Goal: Task Accomplishment & Management: Manage account settings

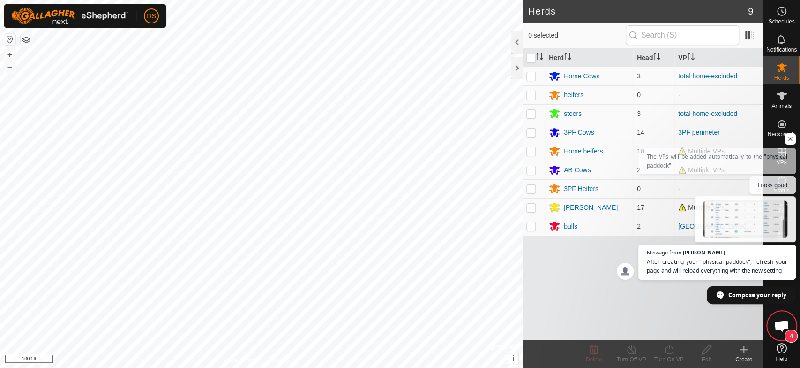
scroll to position [1365, 0]
click at [682, 263] on span "After creating your "physical paddock", refresh your page and will reload every…" at bounding box center [717, 266] width 143 height 18
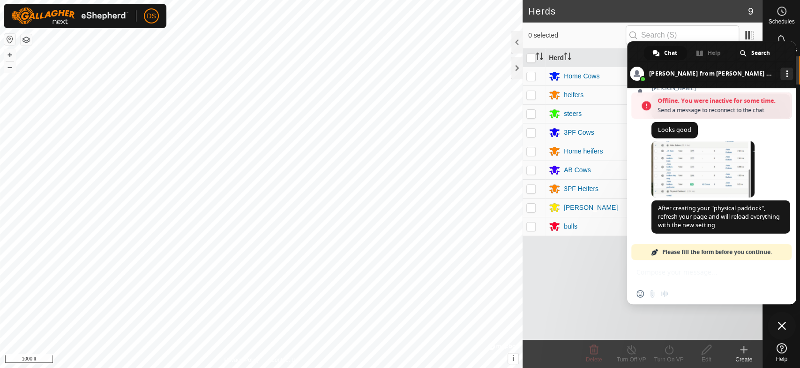
scroll to position [1594, 0]
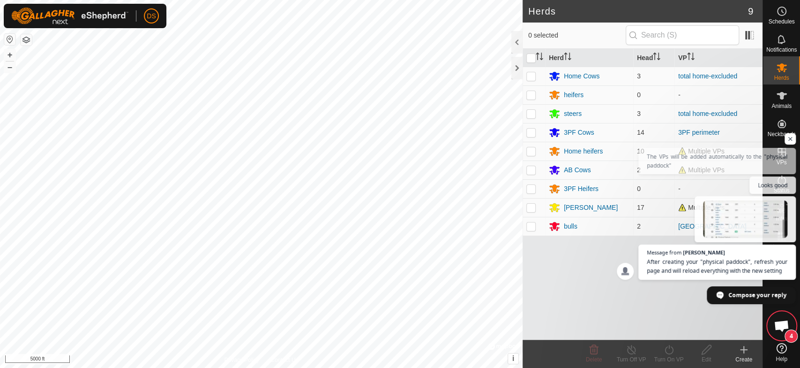
scroll to position [1365, 0]
click at [786, 136] on span "Open chat" at bounding box center [791, 139] width 12 height 12
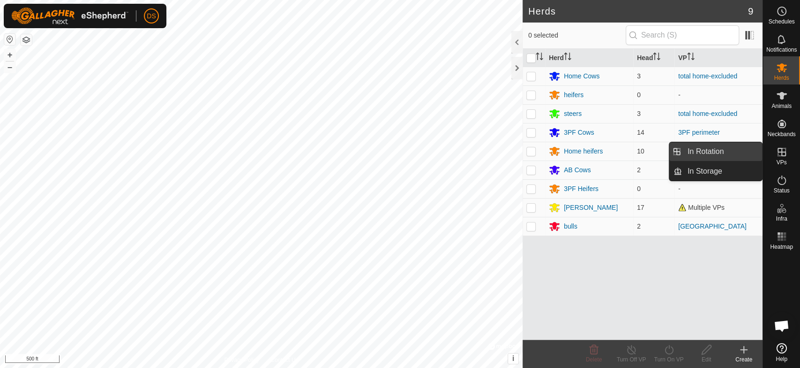
click at [706, 151] on link "In Rotation" at bounding box center [722, 151] width 80 height 19
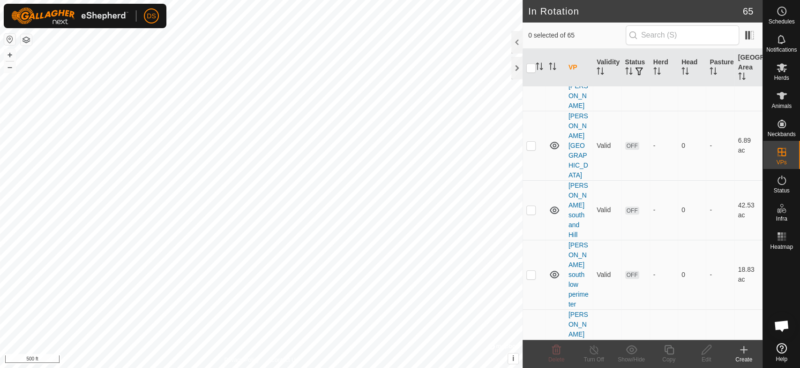
scroll to position [573, 0]
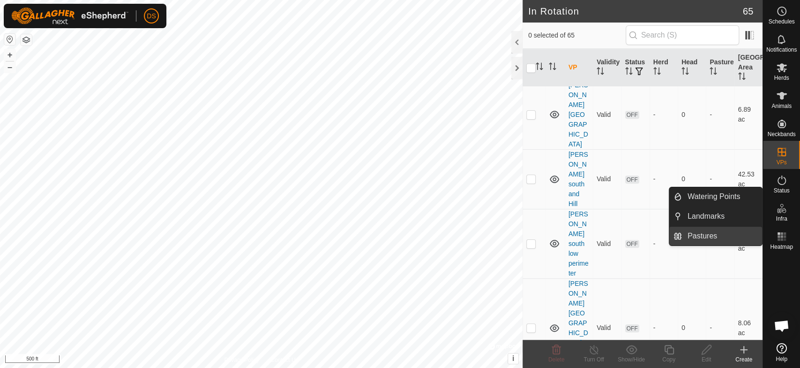
click at [706, 236] on link "Pastures" at bounding box center [722, 235] width 80 height 19
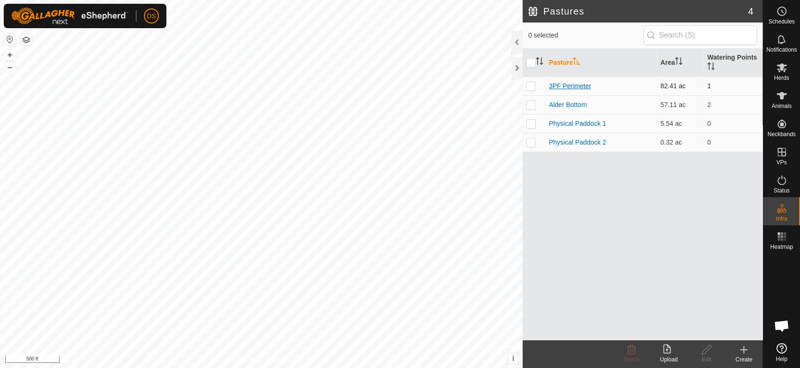
click at [568, 85] on link "3PF Perimeter" at bounding box center [570, 86] width 42 height 8
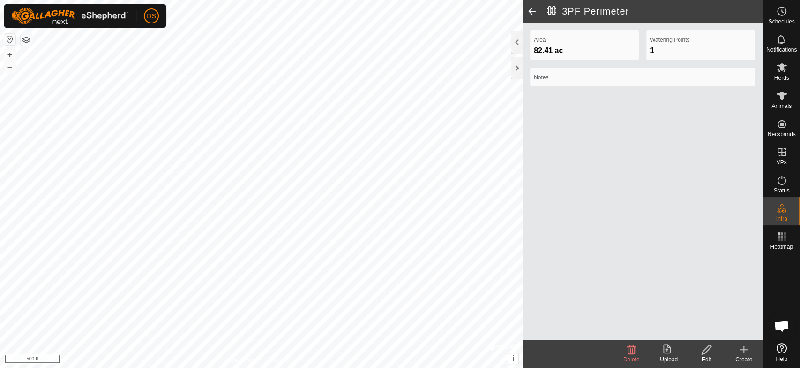
click at [705, 351] on icon at bounding box center [707, 349] width 12 height 11
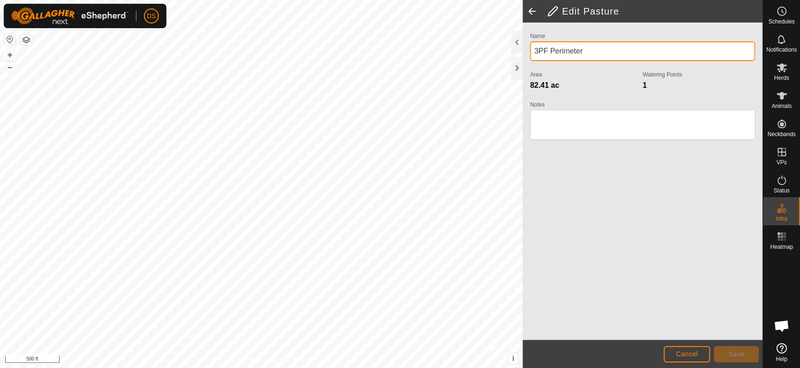
drag, startPoint x: 549, startPoint y: 51, endPoint x: 615, endPoint y: 51, distance: 65.6
click at [615, 51] on input "3PF Perimeter" at bounding box center [642, 51] width 225 height 20
type input "3PF"
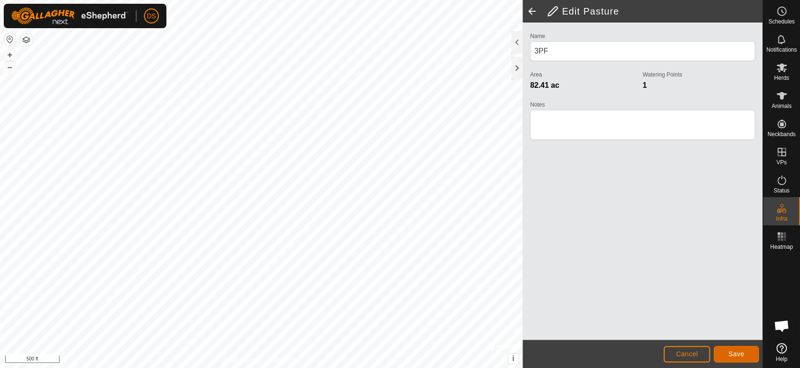
click at [735, 352] on span "Save" at bounding box center [737, 354] width 16 height 8
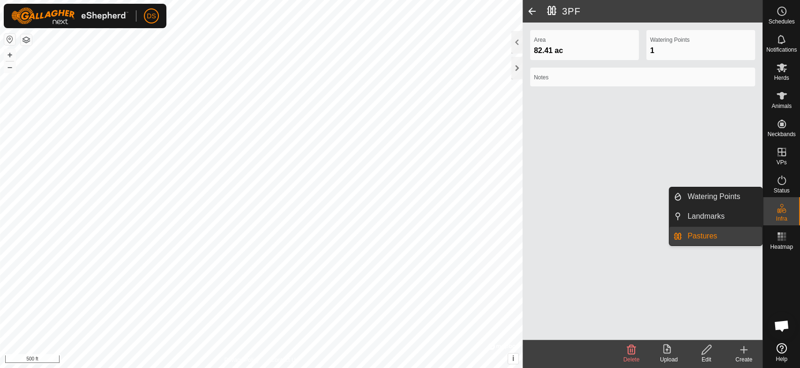
click at [700, 233] on link "Pastures" at bounding box center [722, 235] width 80 height 19
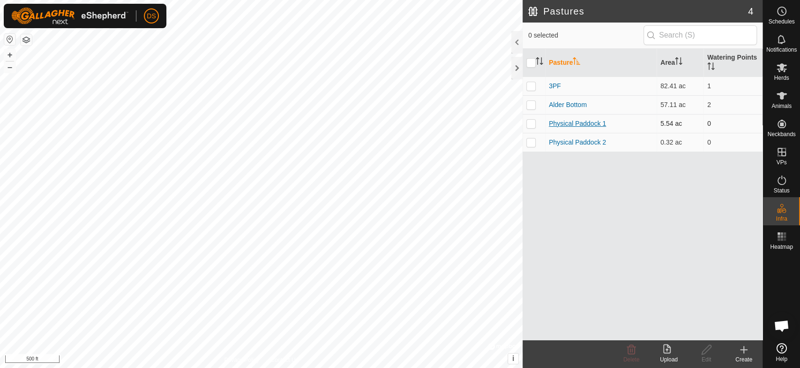
click at [570, 120] on link "Physical Paddock 1" at bounding box center [577, 124] width 57 height 8
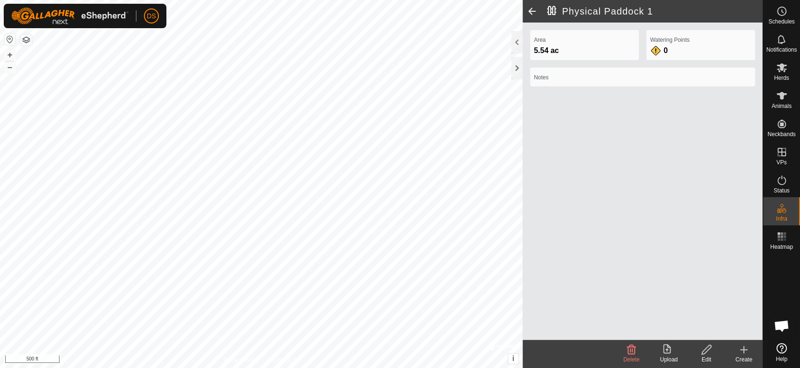
click at [630, 348] on icon at bounding box center [631, 349] width 11 height 11
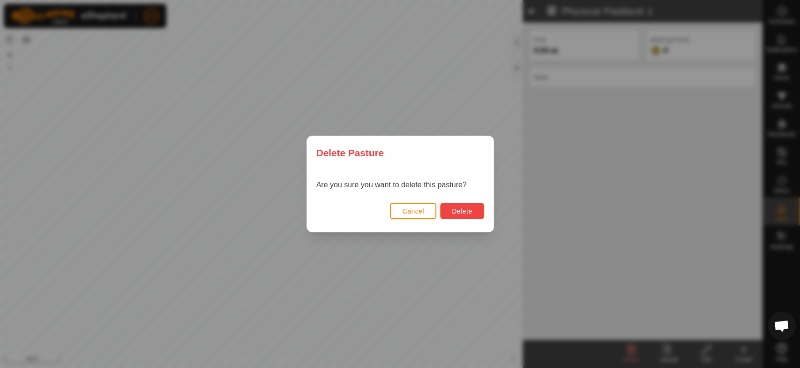
click at [461, 209] on span "Delete" at bounding box center [462, 211] width 20 height 8
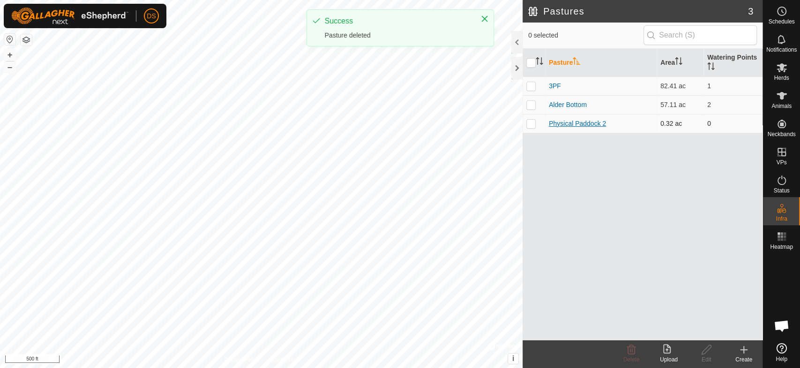
click at [555, 123] on link "Physical Paddock 2" at bounding box center [577, 124] width 57 height 8
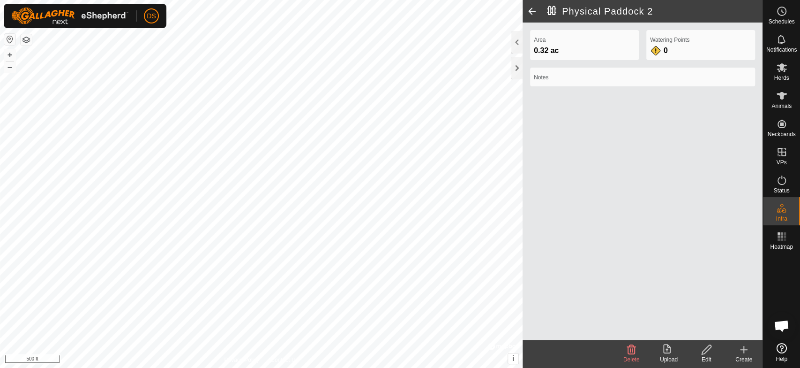
click at [630, 350] on icon at bounding box center [631, 349] width 9 height 9
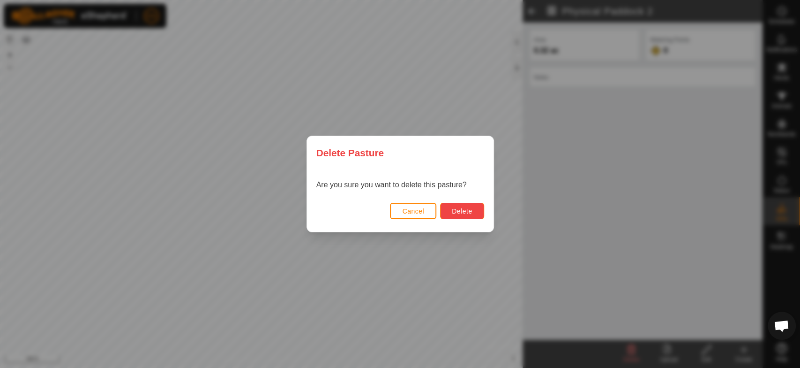
click at [462, 208] on span "Delete" at bounding box center [462, 211] width 20 height 8
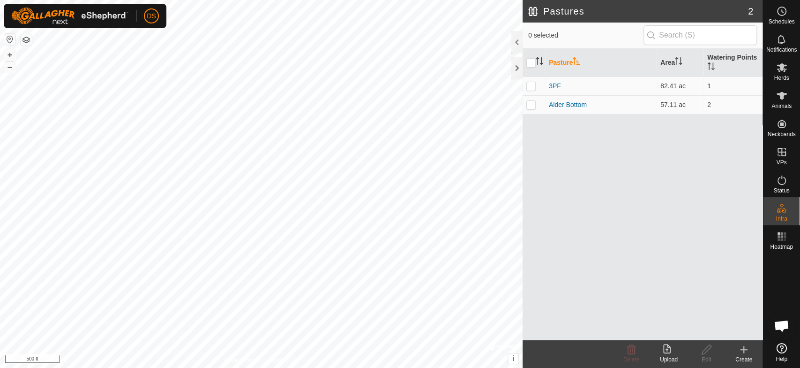
click at [745, 349] on icon at bounding box center [744, 349] width 7 height 0
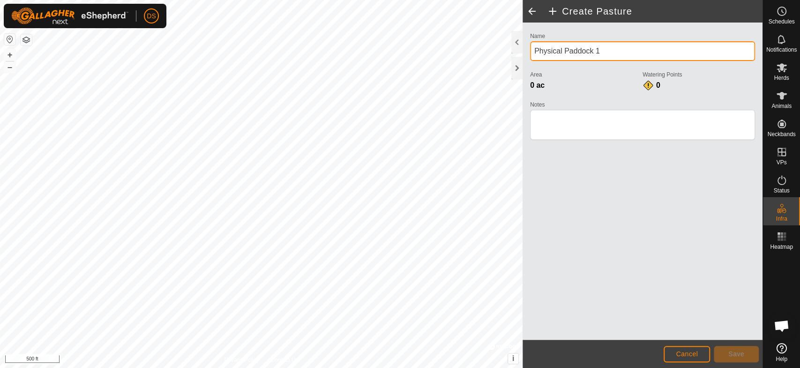
drag, startPoint x: 604, startPoint y: 52, endPoint x: 540, endPoint y: 53, distance: 64.7
click at [540, 53] on input "Physical Paddock 1" at bounding box center [642, 51] width 225 height 20
type input "[GEOGRAPHIC_DATA]"
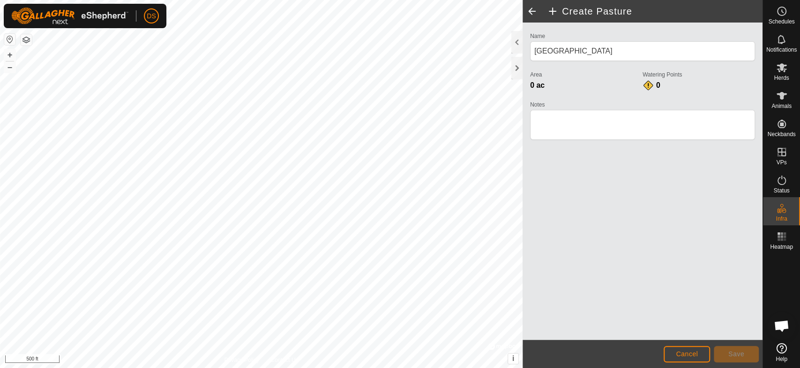
click at [618, 251] on div "Name Pine Valley Area 0 ac Watering Points 0 Notes" at bounding box center [643, 181] width 240 height 317
click at [551, 10] on h2 "Create Pasture" at bounding box center [655, 11] width 216 height 11
click at [599, 9] on h2 "Create Pasture" at bounding box center [655, 11] width 216 height 11
click at [727, 351] on button "Save" at bounding box center [736, 354] width 45 height 16
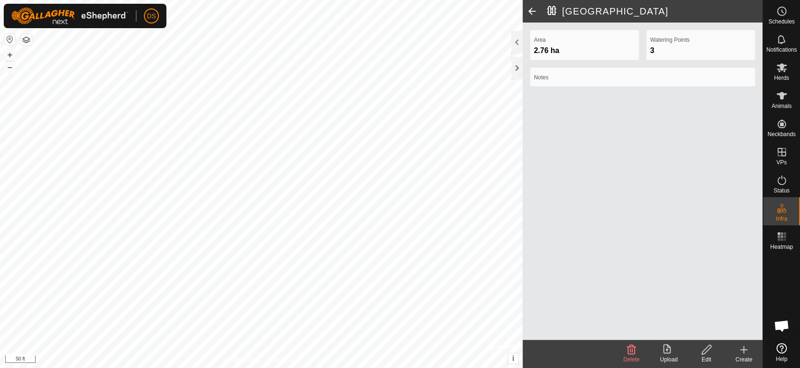
scroll to position [1365, 0]
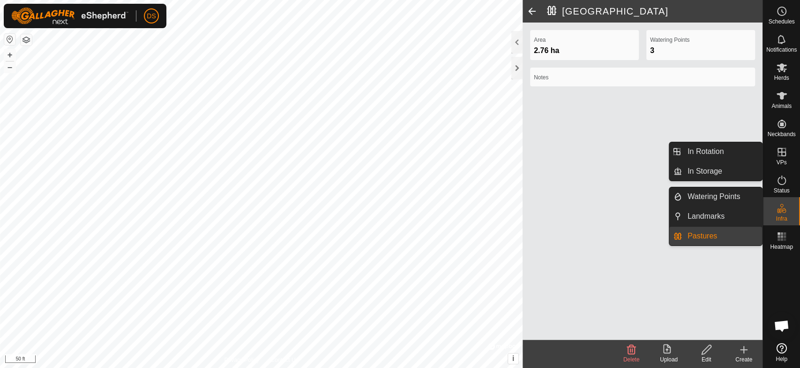
click at [783, 150] on icon at bounding box center [781, 151] width 11 height 11
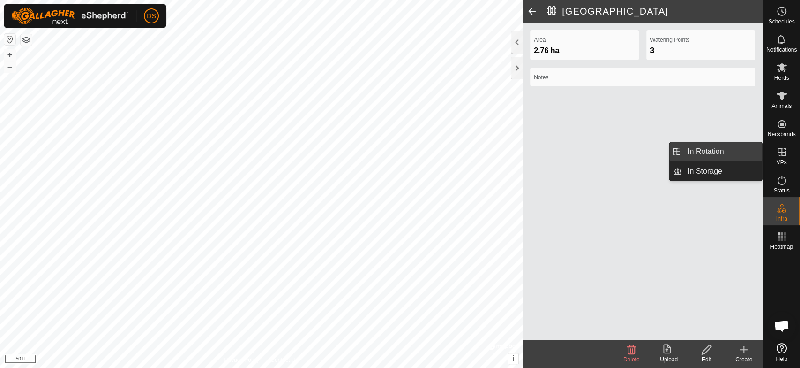
click at [720, 150] on link "In Rotation" at bounding box center [722, 151] width 80 height 19
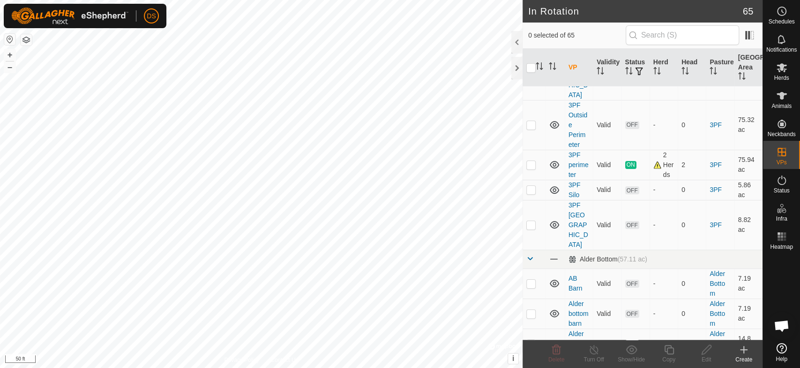
scroll to position [1979, 0]
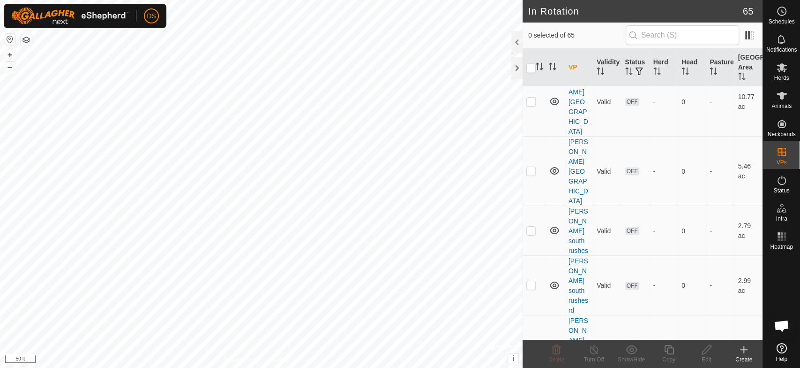
scroll to position [1146, 0]
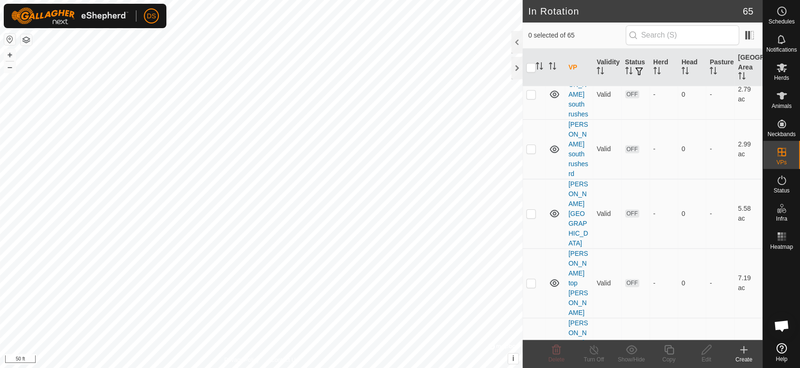
scroll to position [1455, 0]
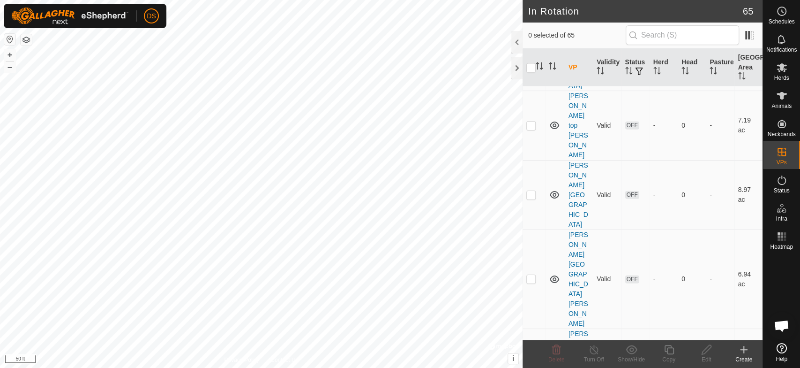
click at [624, 274] on div "In Rotation 65 0 selected of 65 VP Validity Status Herd Head Pasture Grazing Ar…" at bounding box center [381, 184] width 763 height 368
click at [599, 257] on div "In Rotation 65 0 selected of 65 VP Validity Status Herd Head Pasture Grazing Ar…" at bounding box center [381, 184] width 763 height 368
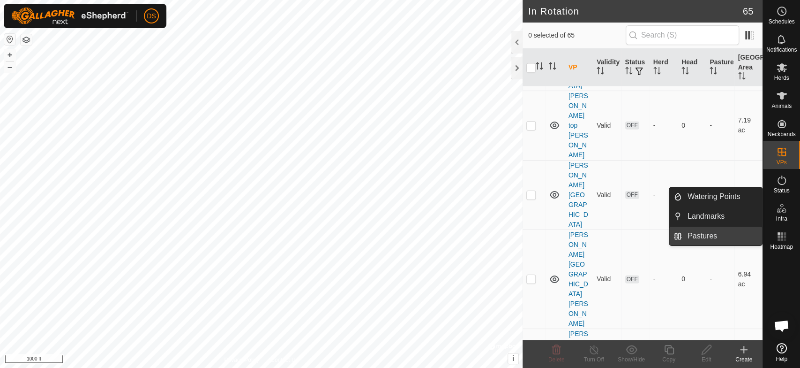
click at [702, 234] on link "Pastures" at bounding box center [722, 235] width 80 height 19
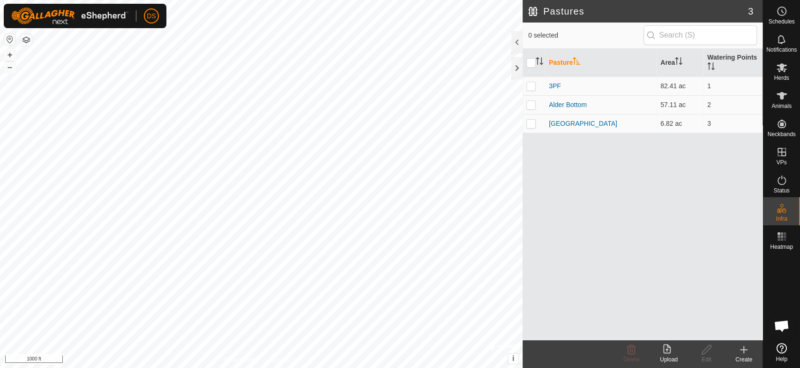
click at [744, 347] on icon at bounding box center [744, 349] width 0 height 7
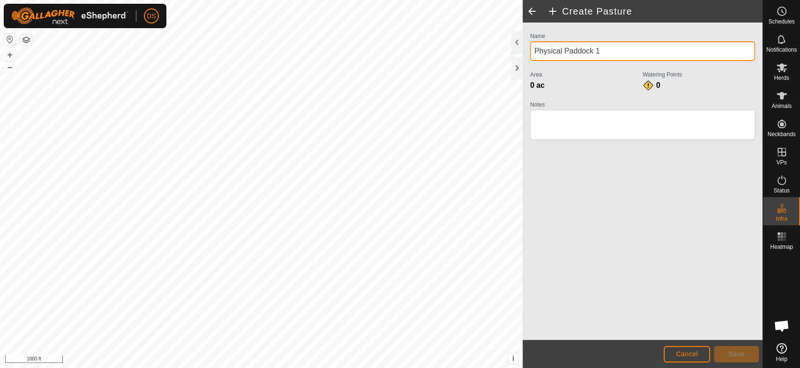
drag, startPoint x: 621, startPoint y: 53, endPoint x: 527, endPoint y: 57, distance: 94.3
click at [527, 57] on div "Name Physical Paddock 1 Area 0 ac Watering Points 0 Notes" at bounding box center [643, 90] width 233 height 120
type input "Home"
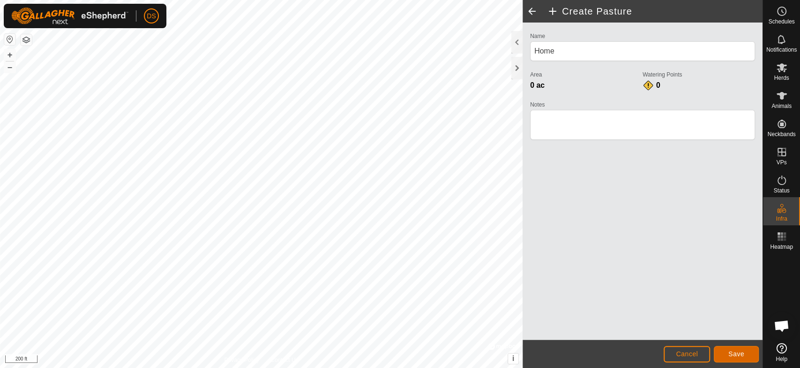
click at [733, 350] on span "Save" at bounding box center [737, 354] width 16 height 8
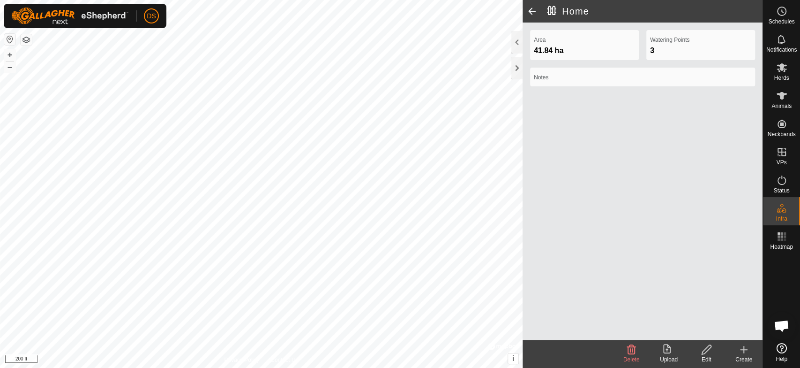
scroll to position [1365, 0]
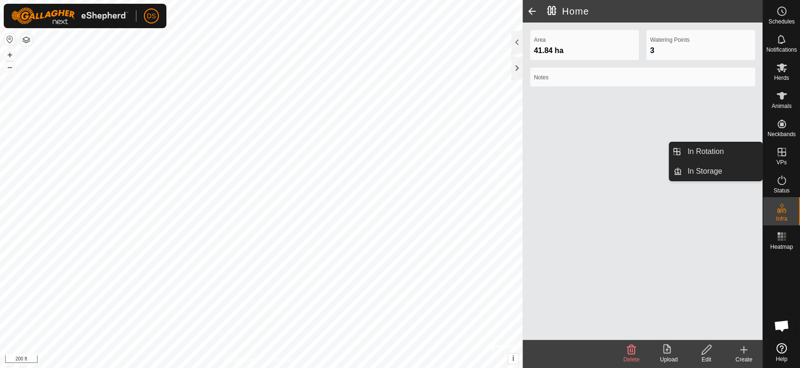
click at [783, 156] on icon at bounding box center [781, 151] width 11 height 11
click at [714, 150] on link "In Rotation" at bounding box center [722, 151] width 80 height 19
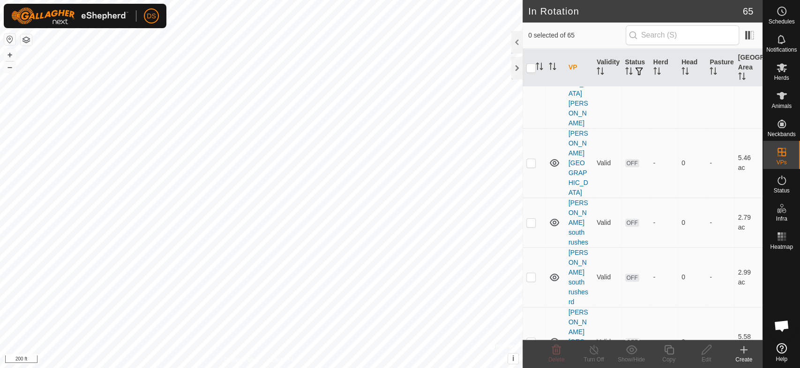
scroll to position [521, 0]
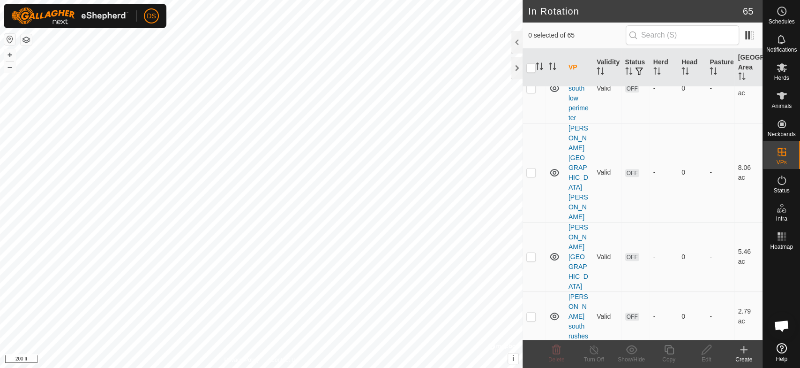
scroll to position [409, 0]
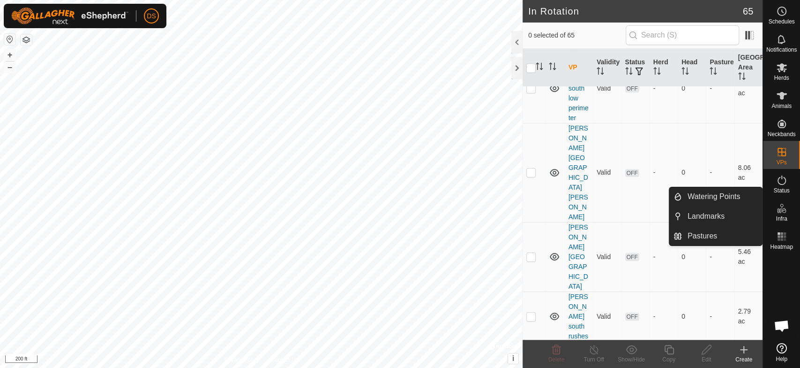
click at [782, 212] on icon at bounding box center [784, 210] width 4 height 5
click at [694, 234] on link "Pastures" at bounding box center [722, 235] width 80 height 19
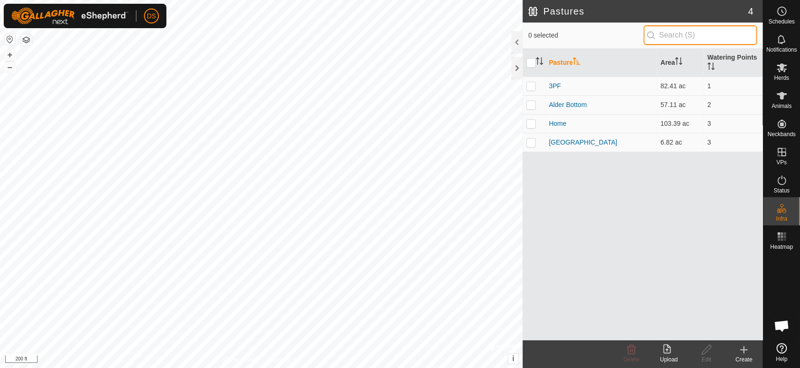
click at [662, 35] on input "text" at bounding box center [700, 35] width 113 height 20
click at [744, 348] on icon at bounding box center [744, 349] width 0 height 7
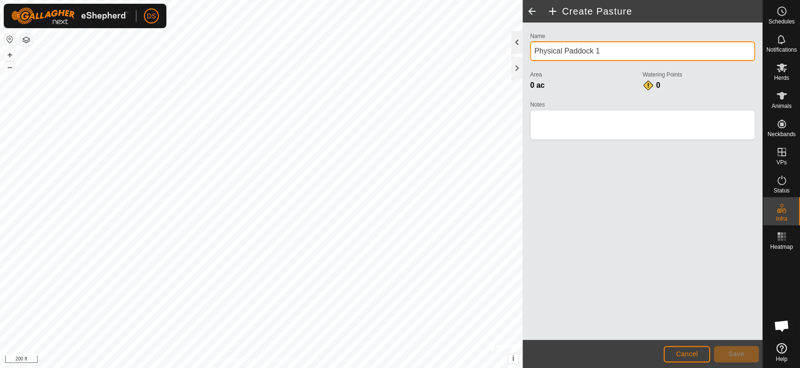
drag, startPoint x: 606, startPoint y: 52, endPoint x: 519, endPoint y: 47, distance: 86.8
click at [523, 47] on div "Create Pasture Name Physical Paddock 1 Area 0 ac Watering Points 0 Notes Cancel…" at bounding box center [643, 184] width 240 height 368
type input "[PERSON_NAME]"
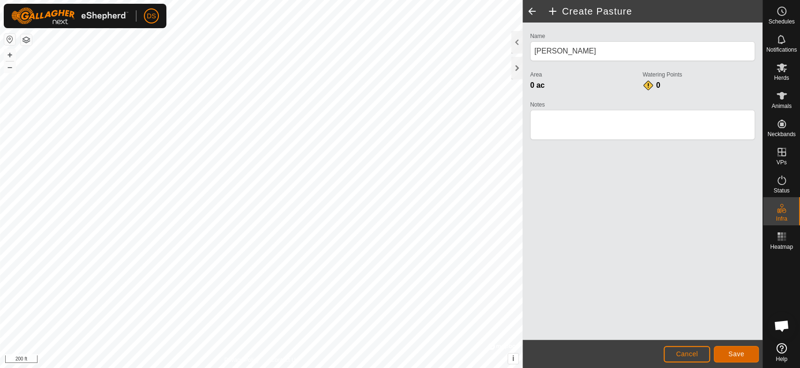
click at [723, 353] on button "Save" at bounding box center [736, 354] width 45 height 16
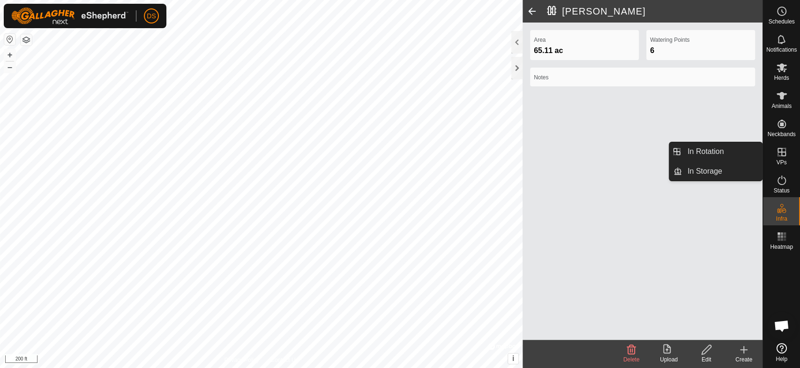
click at [778, 153] on icon at bounding box center [782, 152] width 8 height 8
click at [720, 148] on link "In Rotation" at bounding box center [722, 151] width 80 height 19
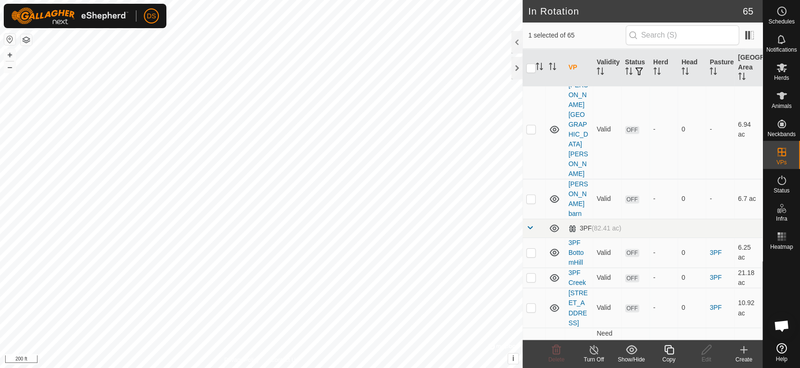
scroll to position [990, 0]
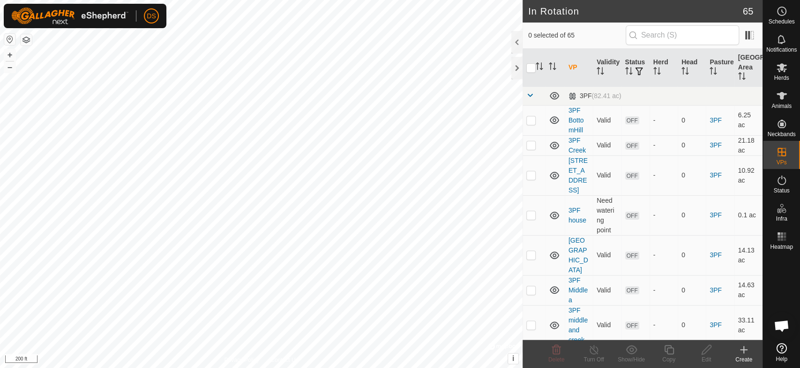
scroll to position [1365, 0]
click at [529, 92] on span at bounding box center [531, 95] width 8 height 8
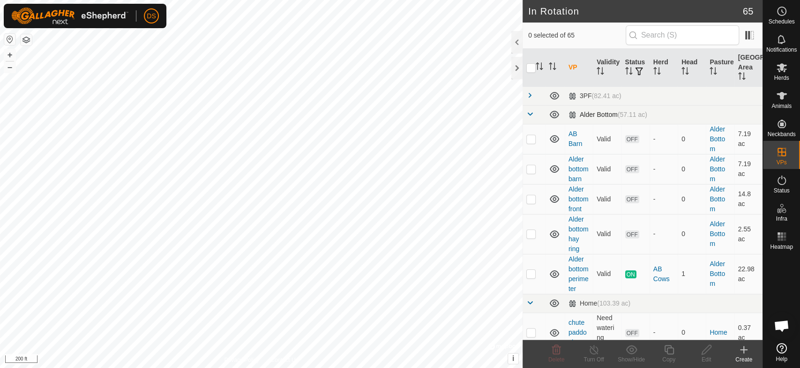
click at [530, 114] on span at bounding box center [531, 114] width 8 height 8
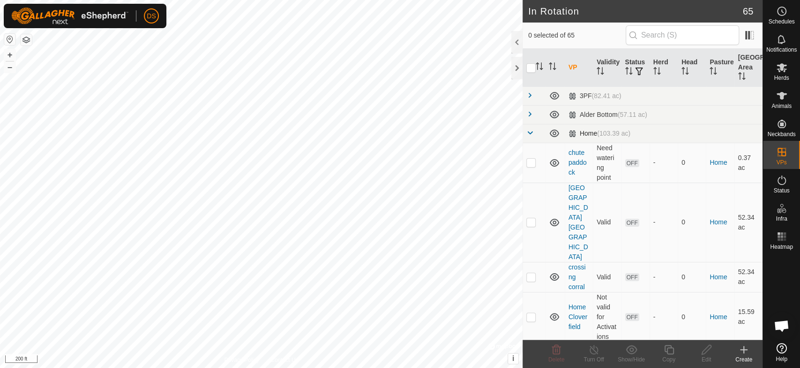
click at [532, 135] on span at bounding box center [531, 133] width 8 height 8
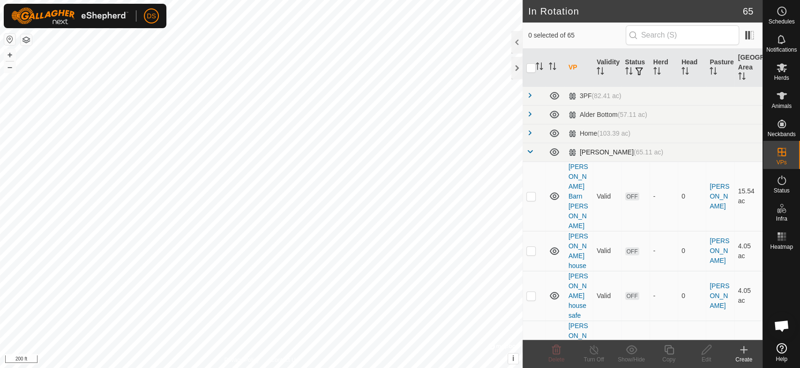
click at [528, 152] on span at bounding box center [531, 152] width 8 height 8
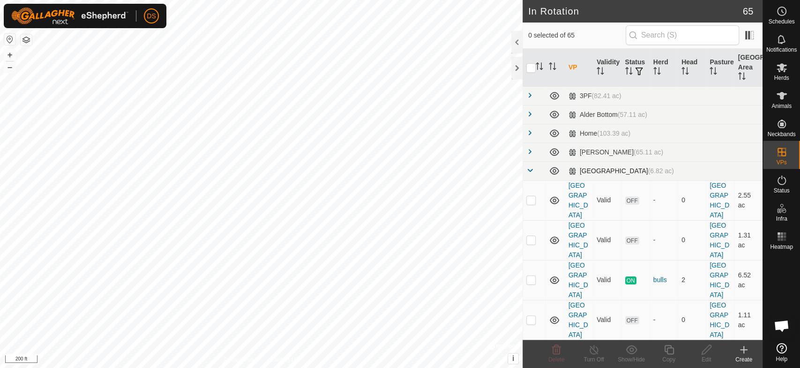
click at [528, 169] on span at bounding box center [531, 170] width 8 height 8
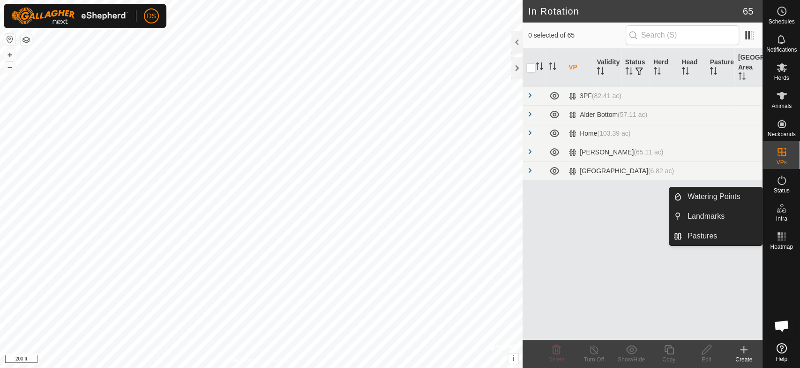
click at [782, 209] on icon at bounding box center [784, 210] width 4 height 5
click at [712, 232] on link "Pastures" at bounding box center [722, 235] width 80 height 19
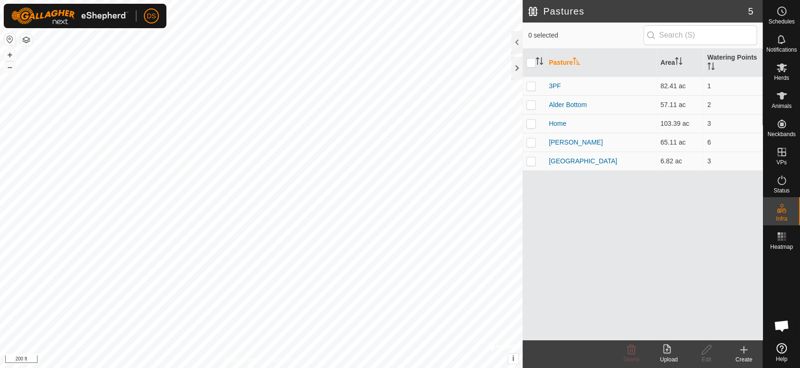
click at [745, 349] on icon at bounding box center [744, 349] width 7 height 0
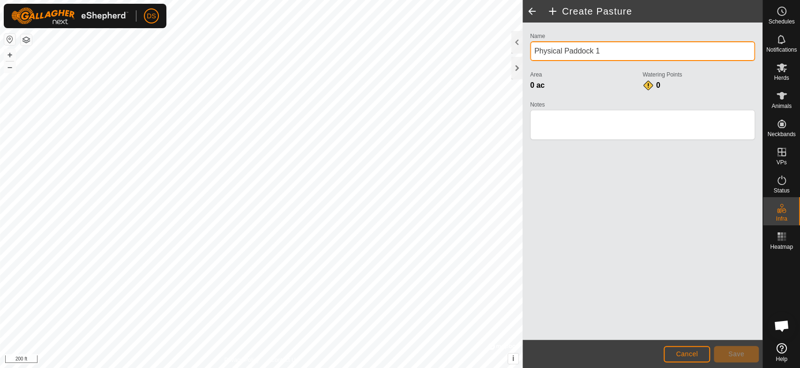
click at [536, 48] on input "Physical Paddock 1" at bounding box center [642, 51] width 225 height 20
drag, startPoint x: 664, startPoint y: 52, endPoint x: 576, endPoint y: 53, distance: 87.7
click at [576, 53] on input "Home-OdellPhysical Paddock 1" at bounding box center [642, 51] width 225 height 20
type input "Home-[PERSON_NAME]"
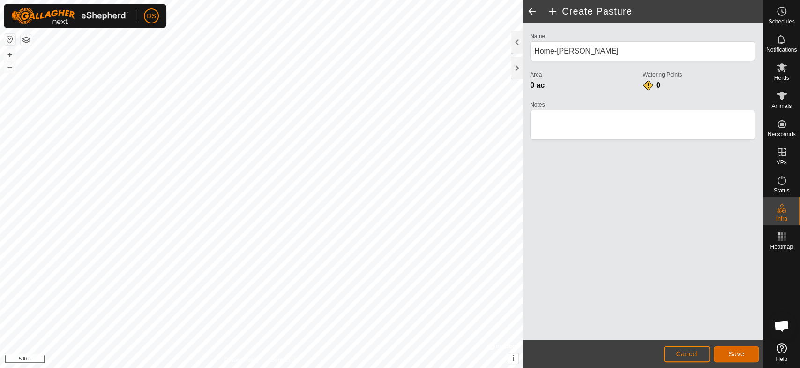
click at [738, 352] on span "Save" at bounding box center [737, 354] width 16 height 8
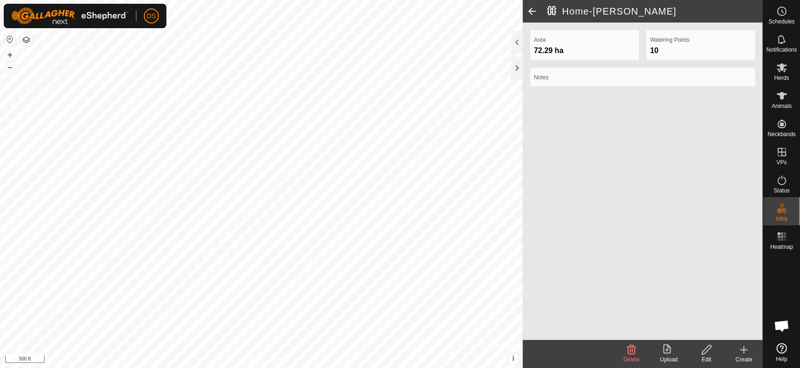
scroll to position [1365, 0]
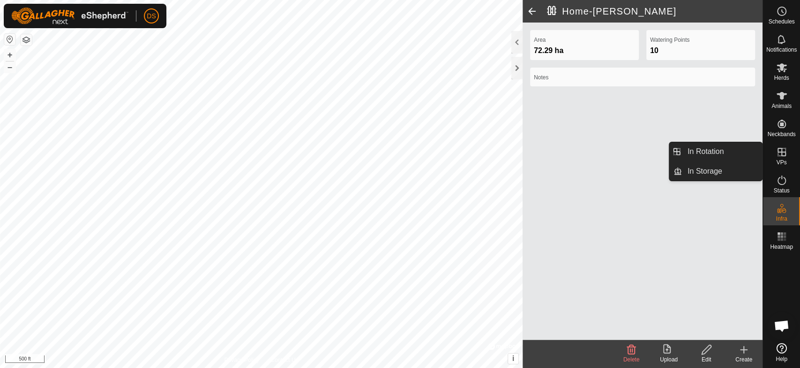
click at [785, 150] on icon at bounding box center [782, 152] width 8 height 8
click at [692, 150] on link "In Rotation" at bounding box center [722, 151] width 80 height 19
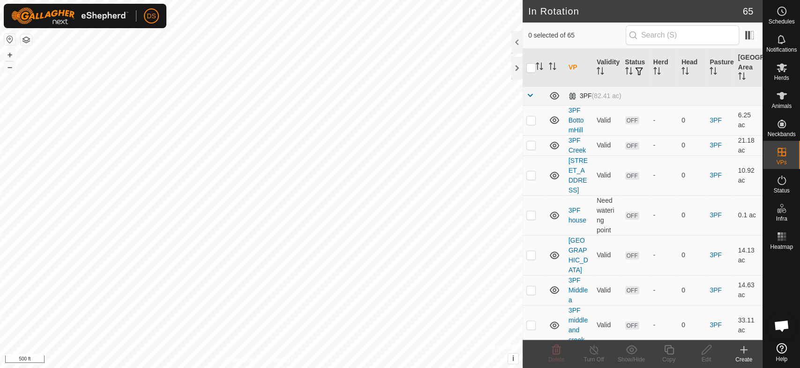
click at [529, 94] on span at bounding box center [531, 95] width 8 height 8
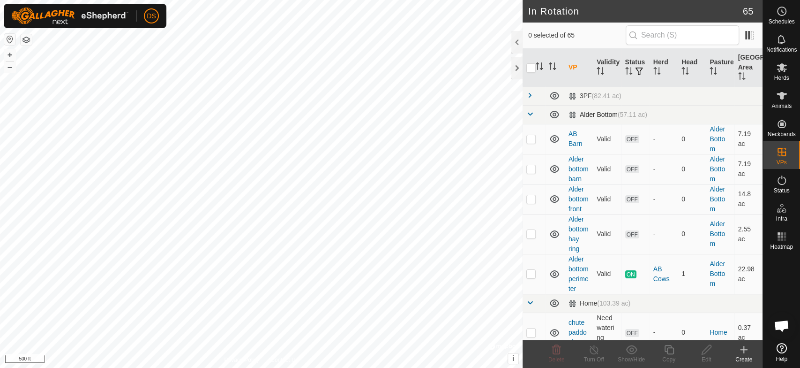
click at [532, 114] on span at bounding box center [531, 114] width 8 height 8
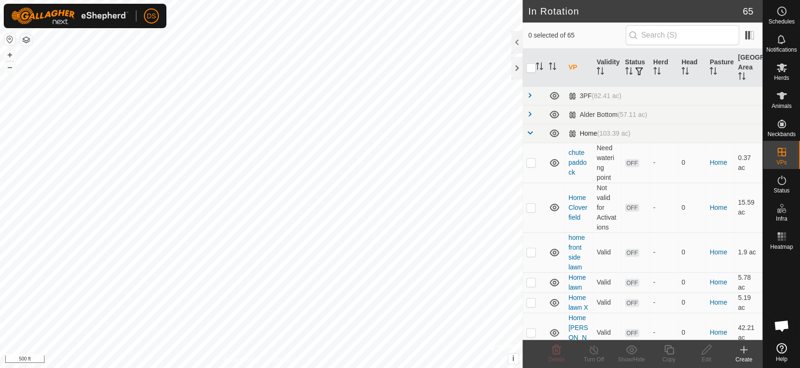
click at [532, 132] on span at bounding box center [531, 133] width 8 height 8
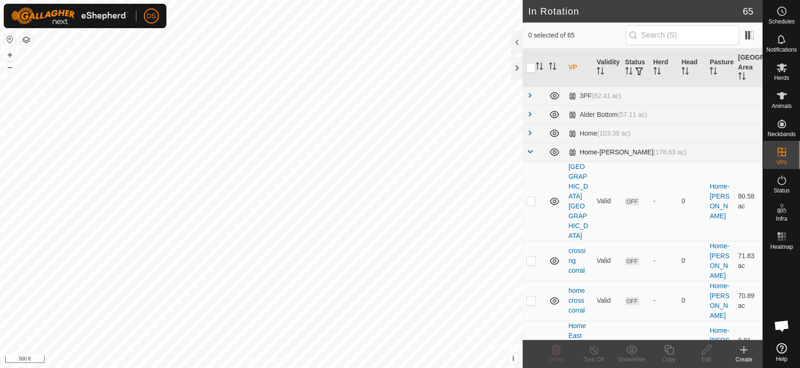
click at [530, 151] on span at bounding box center [531, 152] width 8 height 8
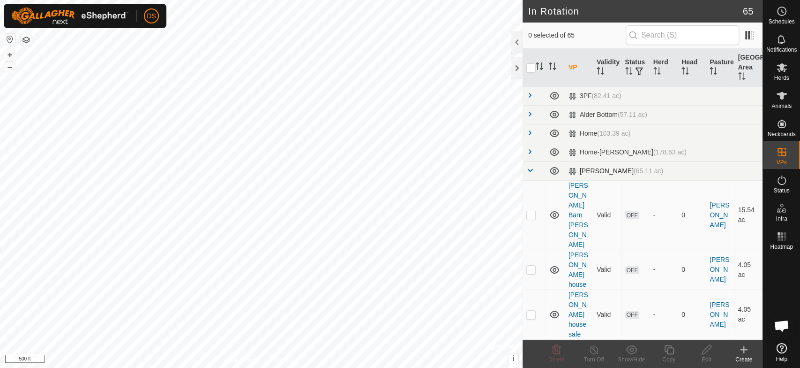
click at [529, 168] on span at bounding box center [531, 170] width 8 height 8
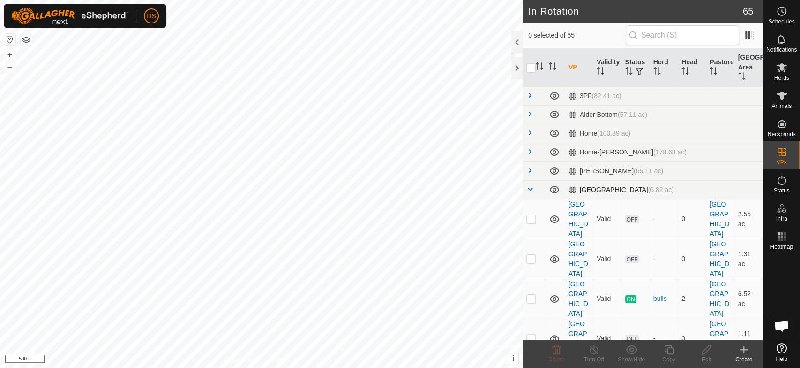
click at [530, 189] on span at bounding box center [531, 189] width 8 height 8
